Goal: Find contact information: Find contact information

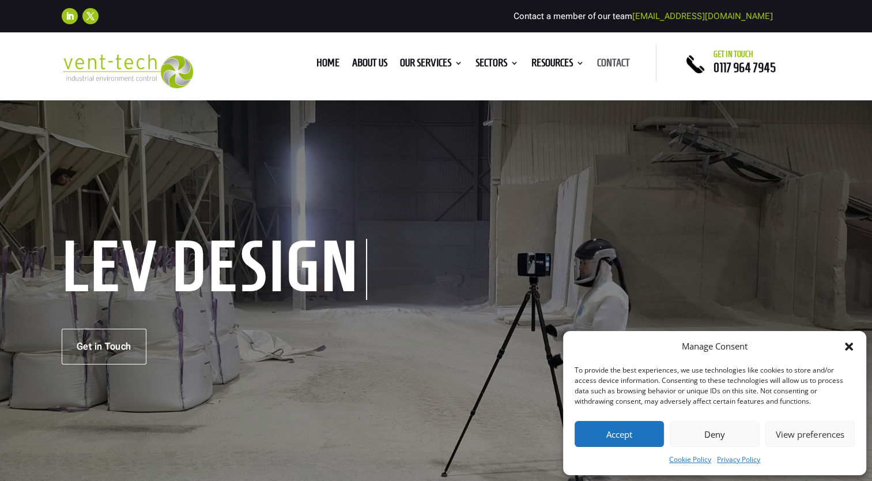
click at [617, 66] on link "Contact" at bounding box center [613, 65] width 33 height 13
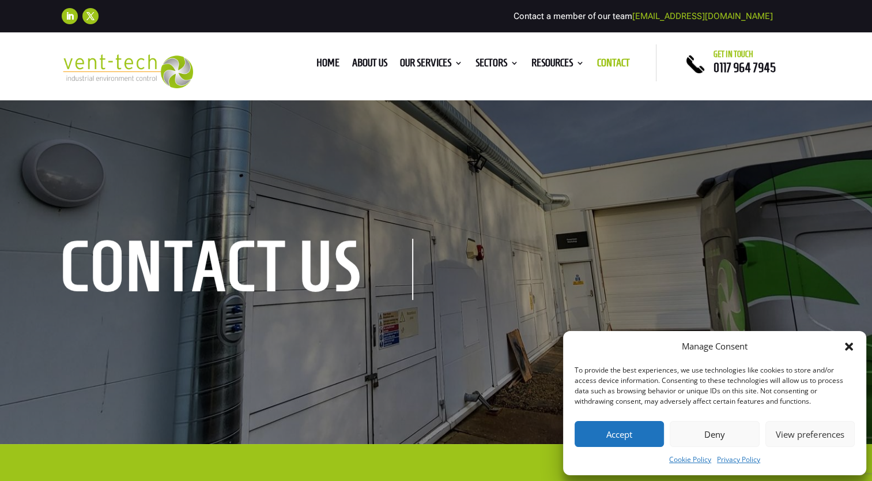
click at [636, 436] on button "Accept" at bounding box center [619, 434] width 89 height 26
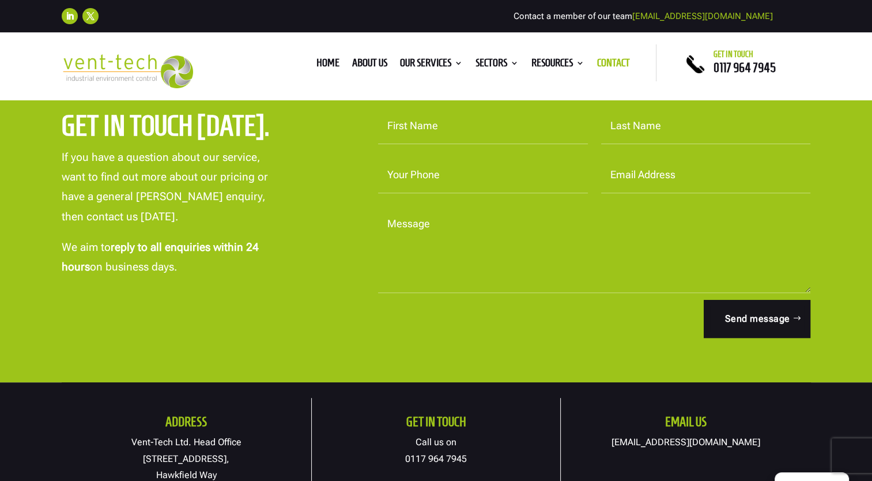
scroll to position [461, 0]
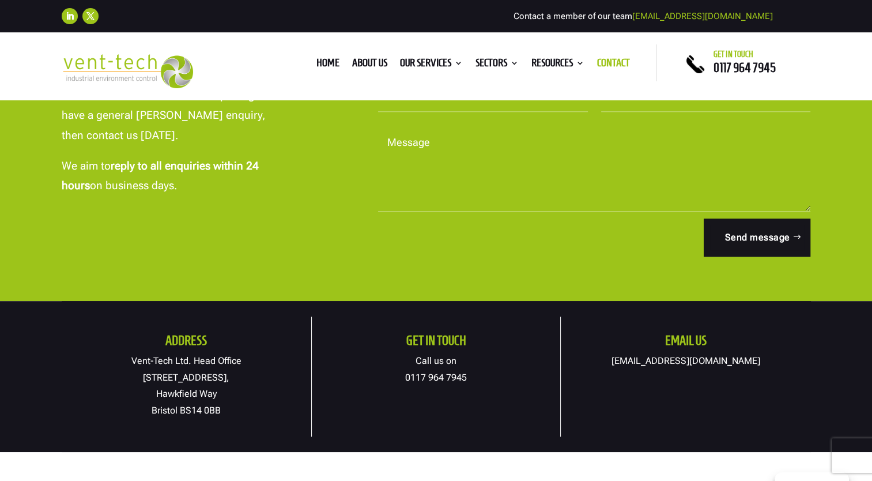
click at [435, 376] on ringoverc2c-number-84e06f14122c "0117 964 7945" at bounding box center [436, 377] width 62 height 11
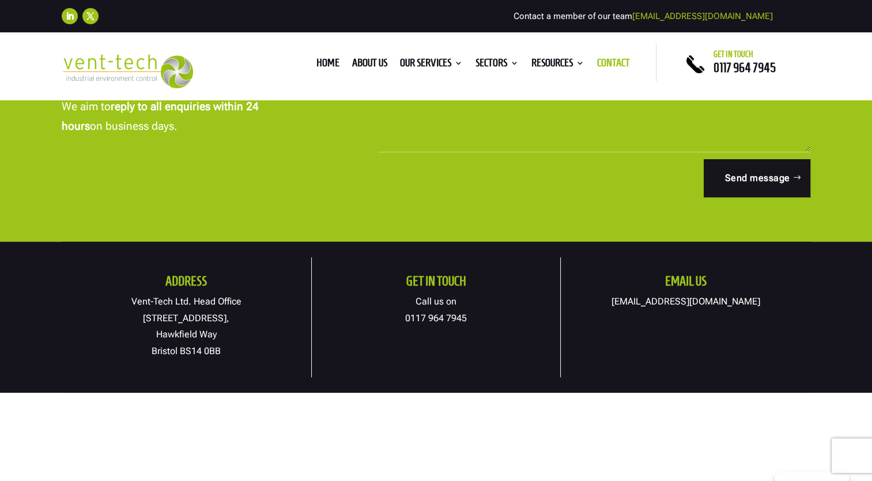
scroll to position [404, 0]
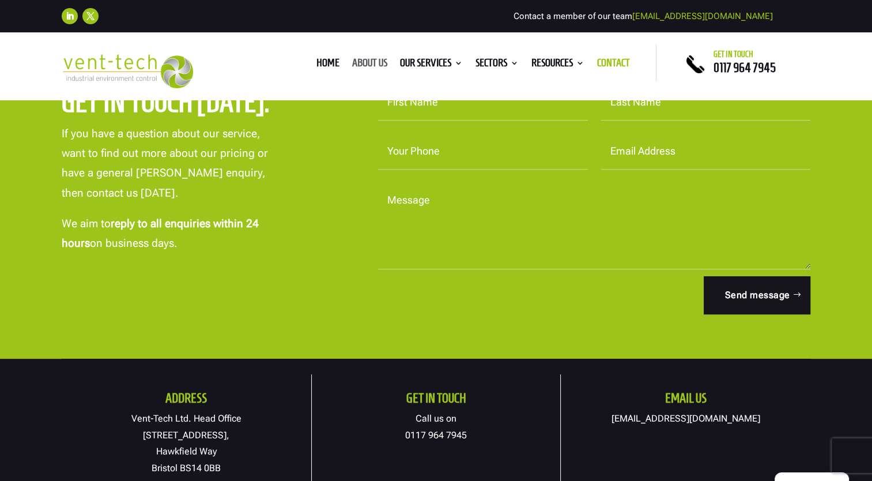
click at [367, 66] on link "About us" at bounding box center [369, 65] width 35 height 13
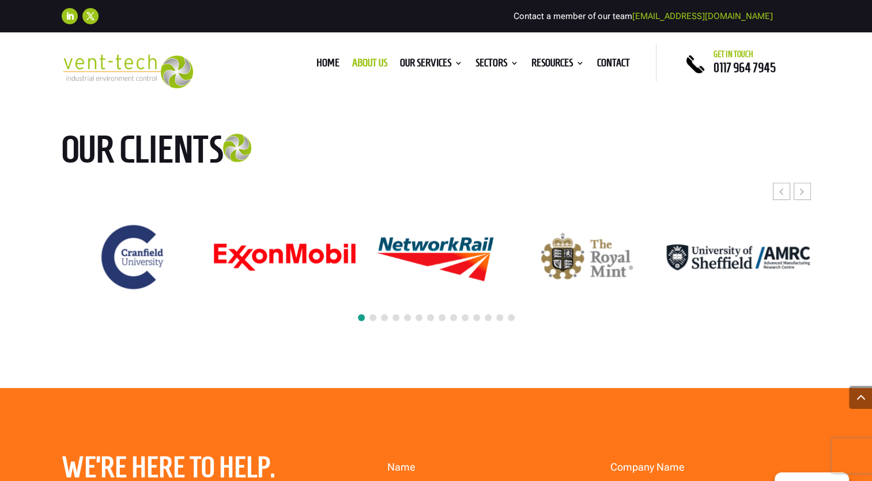
scroll to position [2940, 0]
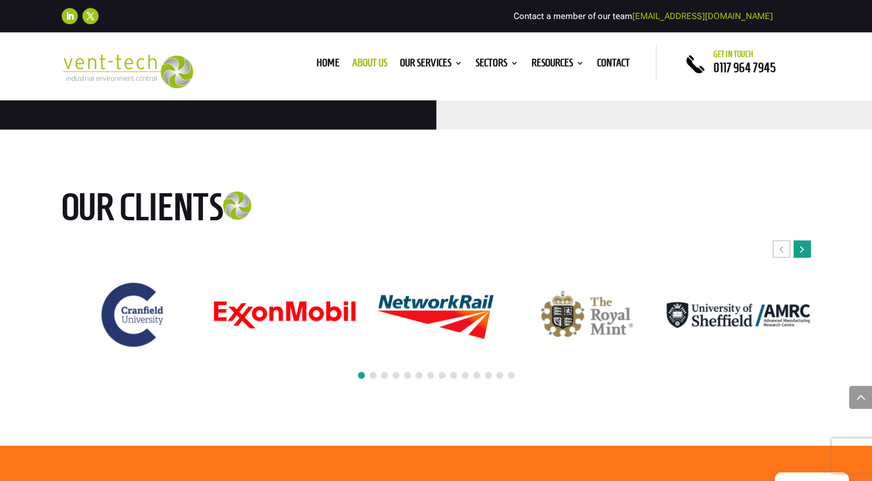
click at [807, 240] on div "Next slide" at bounding box center [802, 248] width 17 height 17
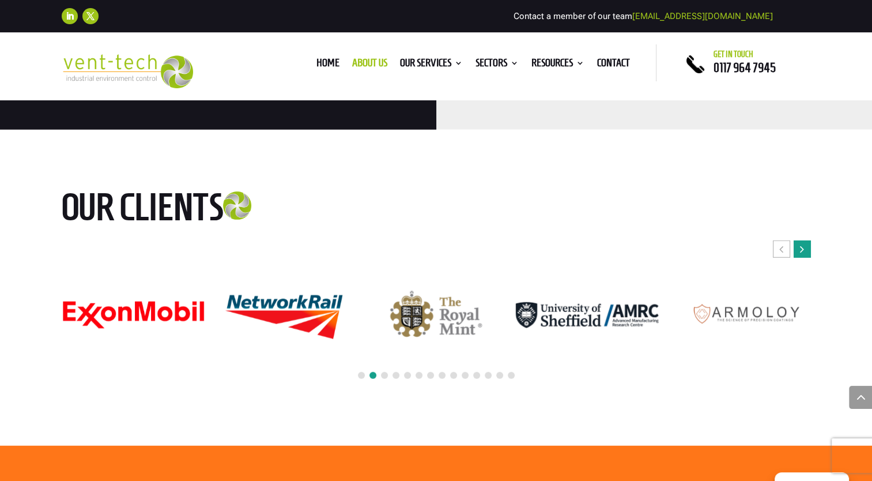
click at [807, 240] on div "Next slide" at bounding box center [802, 248] width 17 height 17
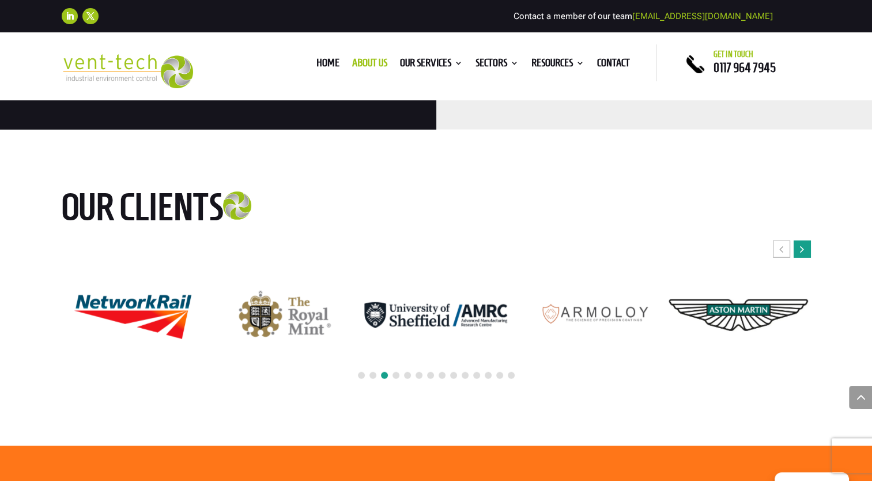
click at [807, 240] on div "Next slide" at bounding box center [802, 248] width 17 height 17
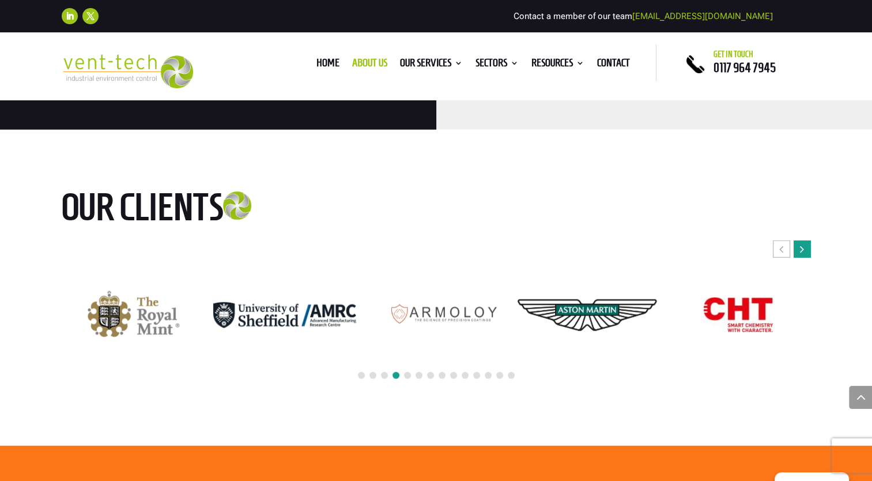
click at [804, 240] on div "Next slide" at bounding box center [802, 248] width 17 height 17
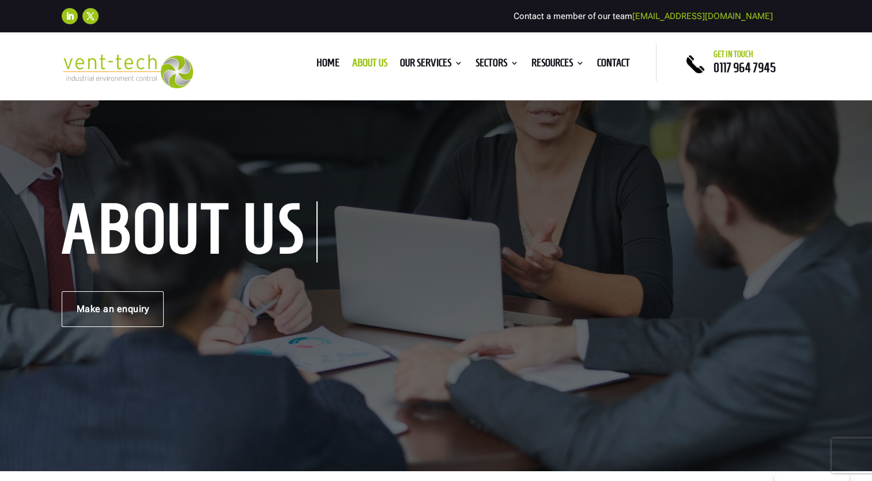
scroll to position [0, 0]
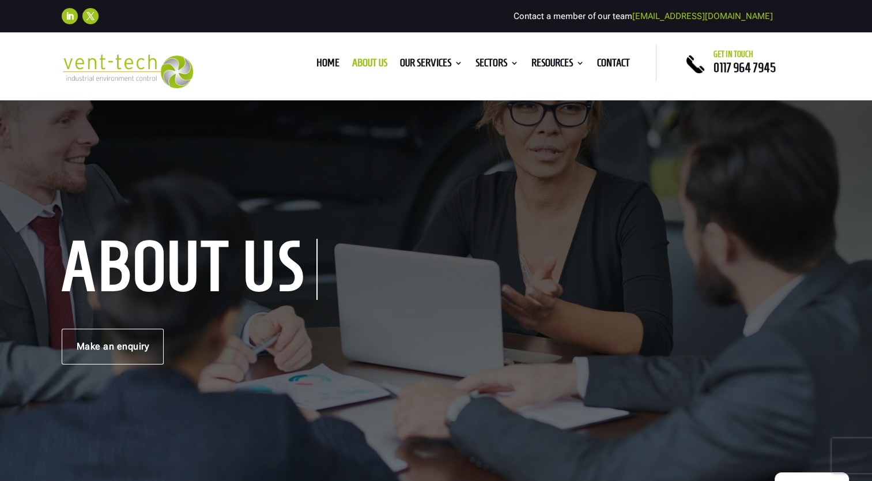
click at [317, 262] on div "About us Make an enquiry" at bounding box center [436, 303] width 749 height 122
click at [333, 65] on link "Home" at bounding box center [328, 65] width 23 height 13
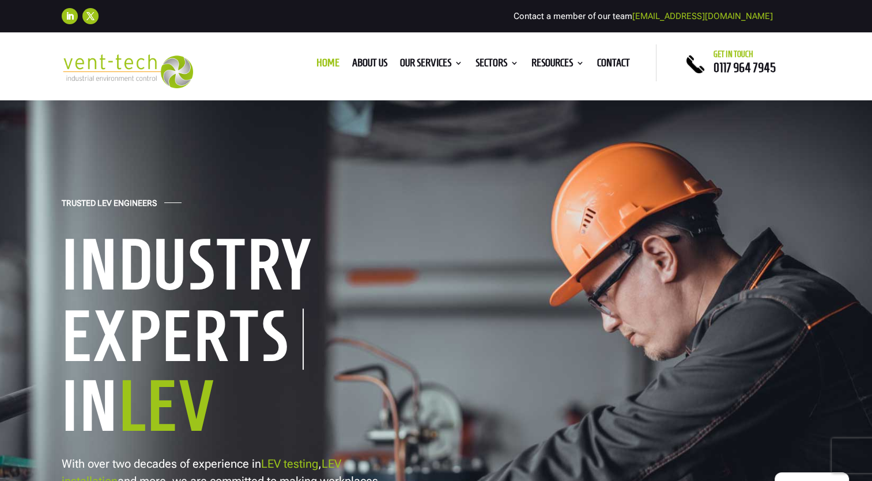
drag, startPoint x: 129, startPoint y: 0, endPoint x: 88, endPoint y: 111, distance: 118.2
click at [88, 111] on div "Trusted LEV Engineers Industry Experts In LEV With over two decades of experien…" at bounding box center [436, 389] width 872 height 582
click at [745, 70] on ringoverc2c-number-84e06f14122c "0117 964 7945" at bounding box center [745, 68] width 62 height 14
click at [625, 66] on link "Contact" at bounding box center [613, 65] width 33 height 13
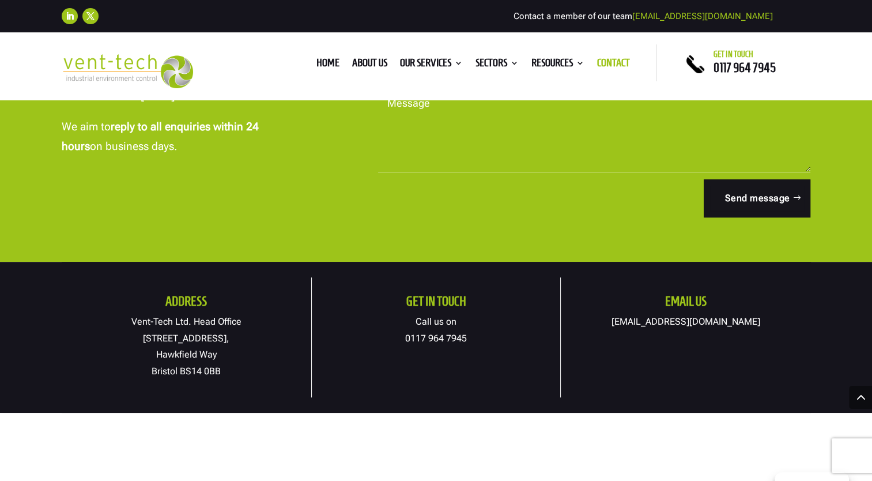
scroll to position [634, 0]
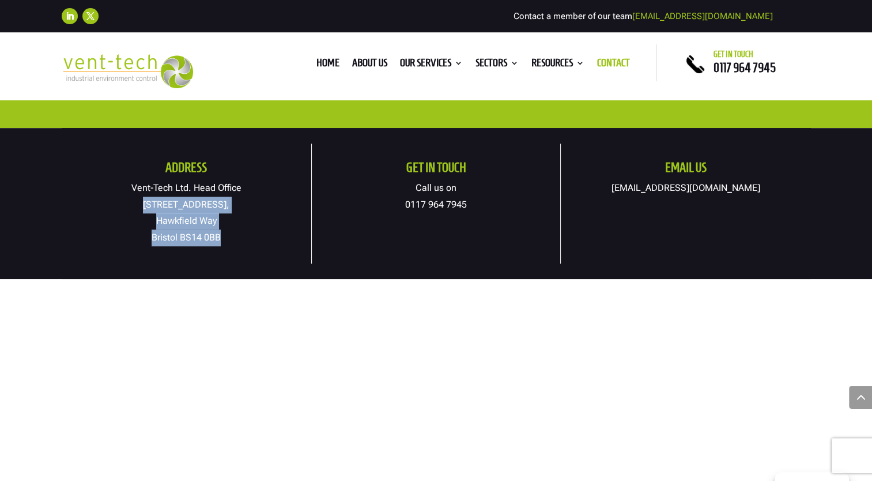
click at [223, 236] on p "Vent-Tech Ltd. Head Office [STREET_ADDRESS]" at bounding box center [187, 213] width 250 height 66
drag, startPoint x: 224, startPoint y: 236, endPoint x: 134, endPoint y: 189, distance: 102.1
click at [134, 189] on p "Vent-Tech Ltd. Head Office [STREET_ADDRESS]" at bounding box center [187, 213] width 250 height 66
copy p "Vent-Tech Ltd. Head Office [STREET_ADDRESS]"
